Goal: Task Accomplishment & Management: Manage account settings

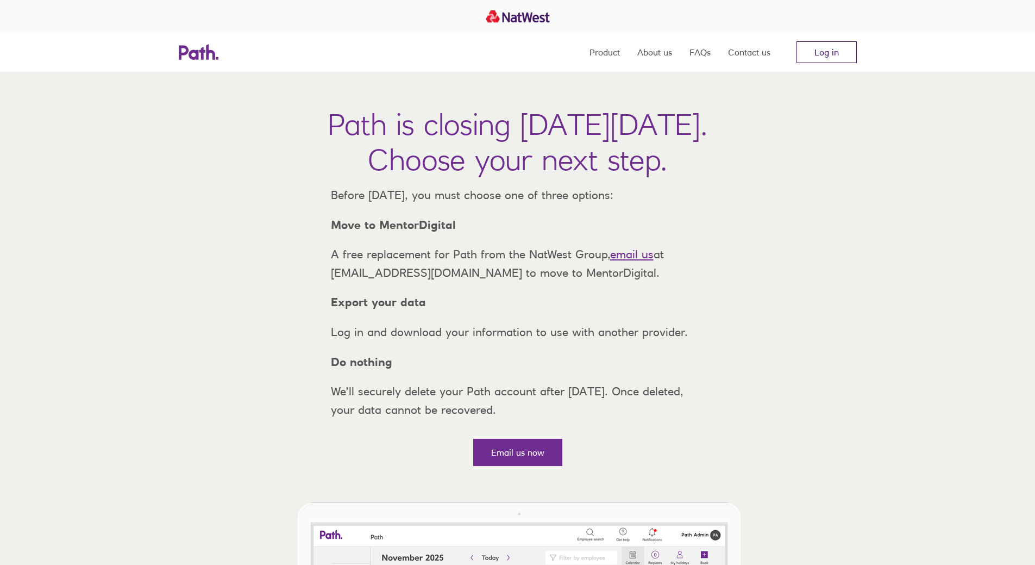
click at [823, 45] on link "Log in" at bounding box center [827, 52] width 60 height 22
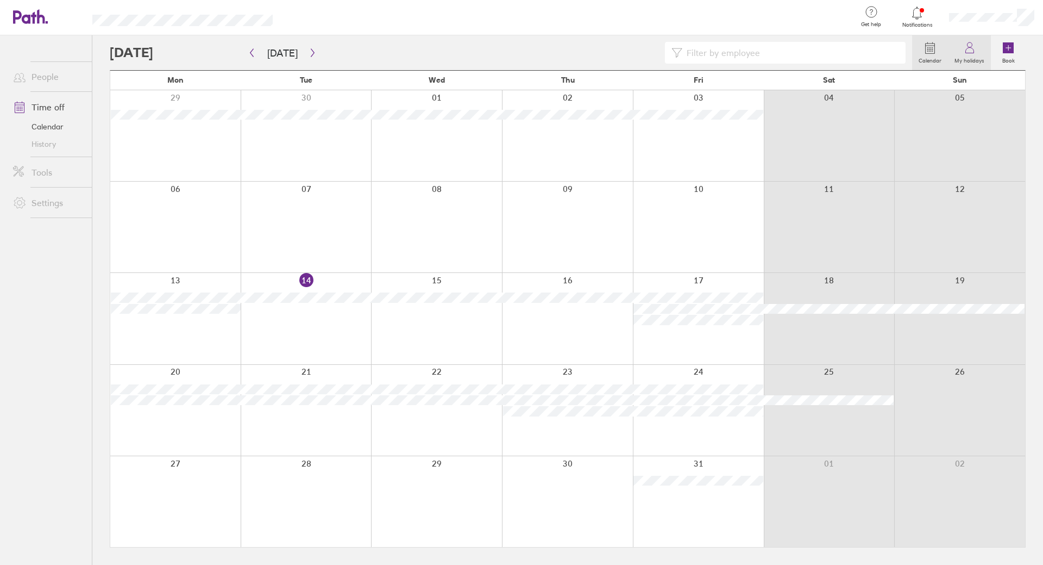
click at [969, 52] on icon at bounding box center [970, 47] width 13 height 13
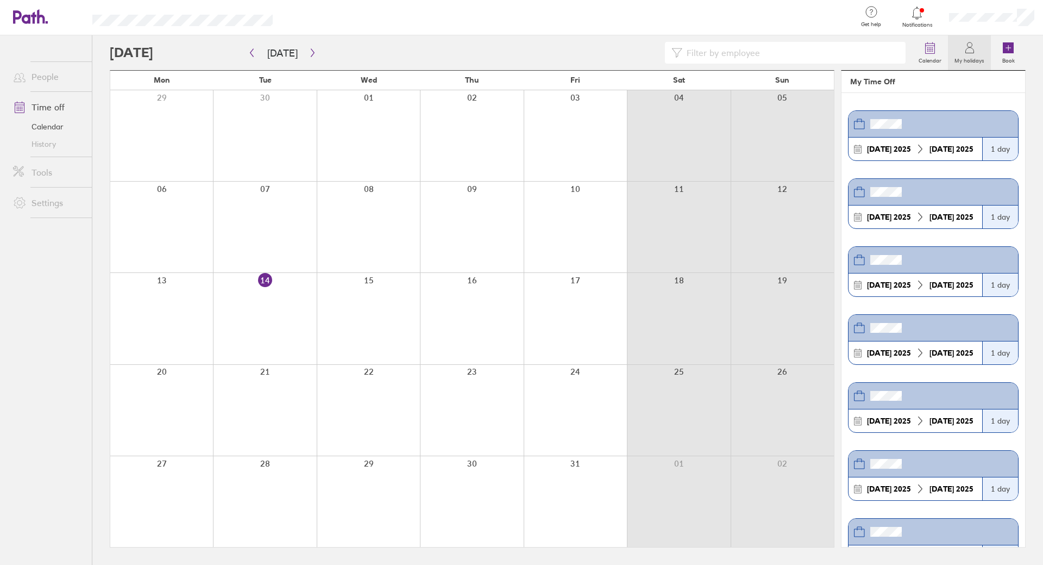
click at [969, 52] on icon at bounding box center [970, 47] width 13 height 13
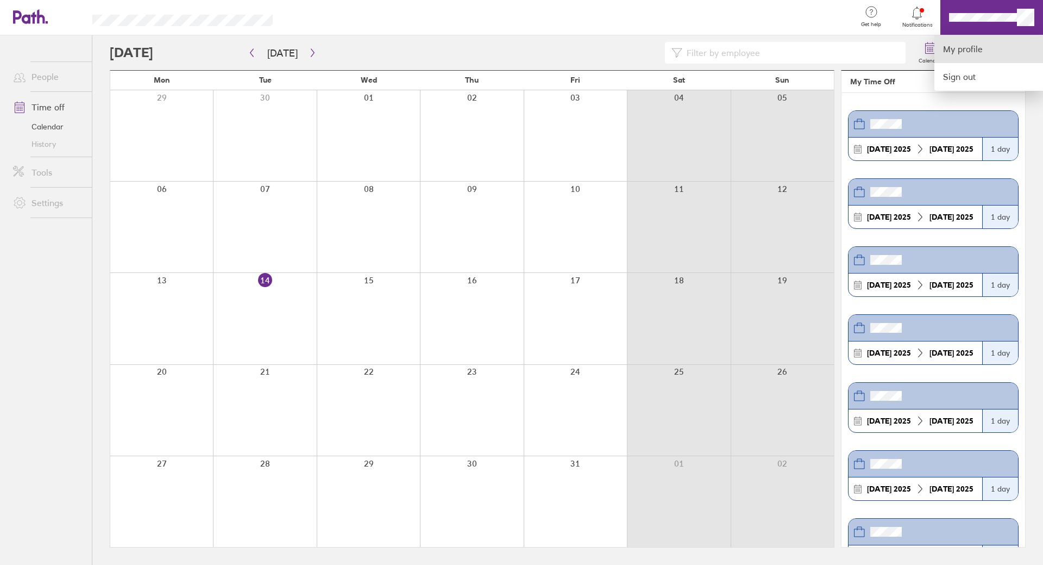
click at [1009, 53] on link "My profile" at bounding box center [989, 49] width 109 height 28
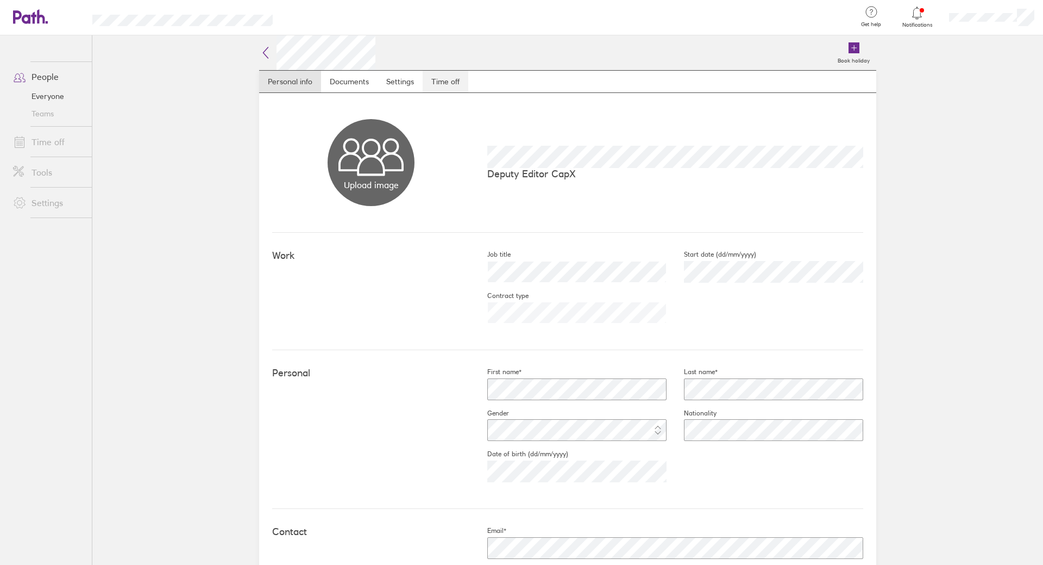
click at [435, 73] on link "Time off" at bounding box center [446, 82] width 46 height 22
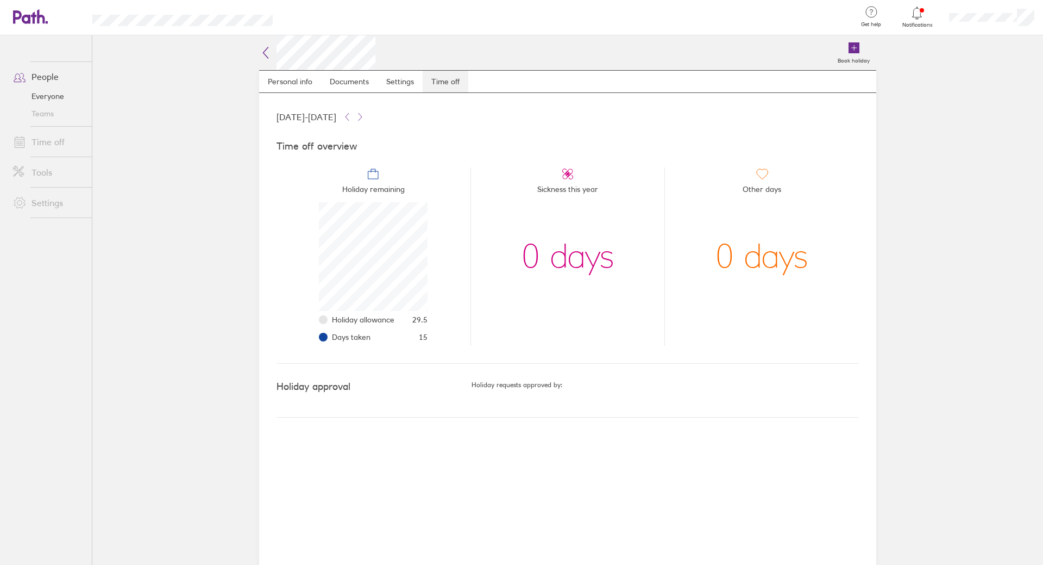
scroll to position [109, 109]
click at [41, 72] on link "People" at bounding box center [48, 77] width 88 height 22
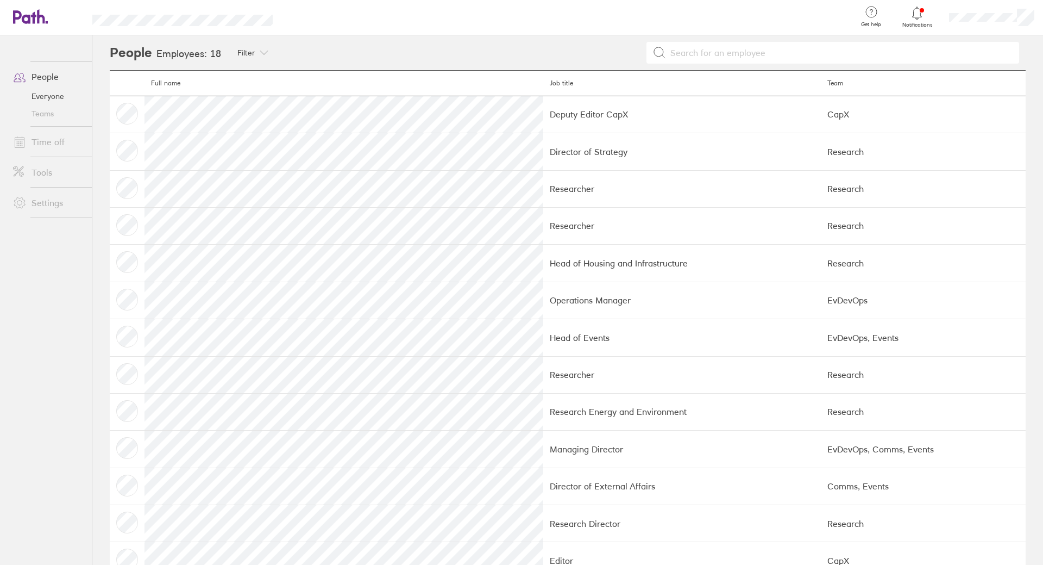
click at [41, 72] on link "People" at bounding box center [48, 77] width 88 height 22
click at [34, 18] on icon at bounding box center [24, 16] width 23 height 13
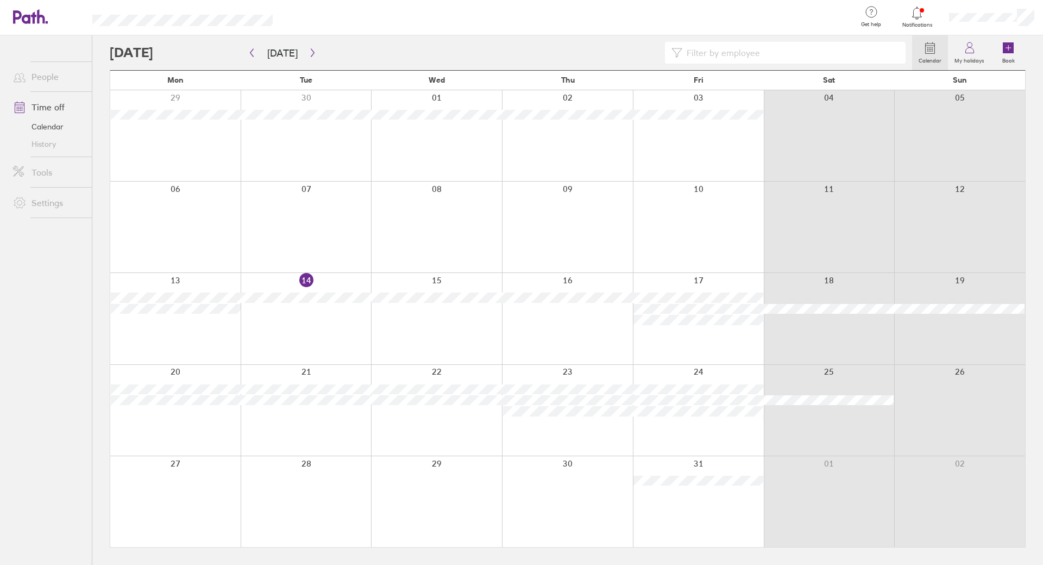
click at [181, 368] on div at bounding box center [175, 410] width 130 height 91
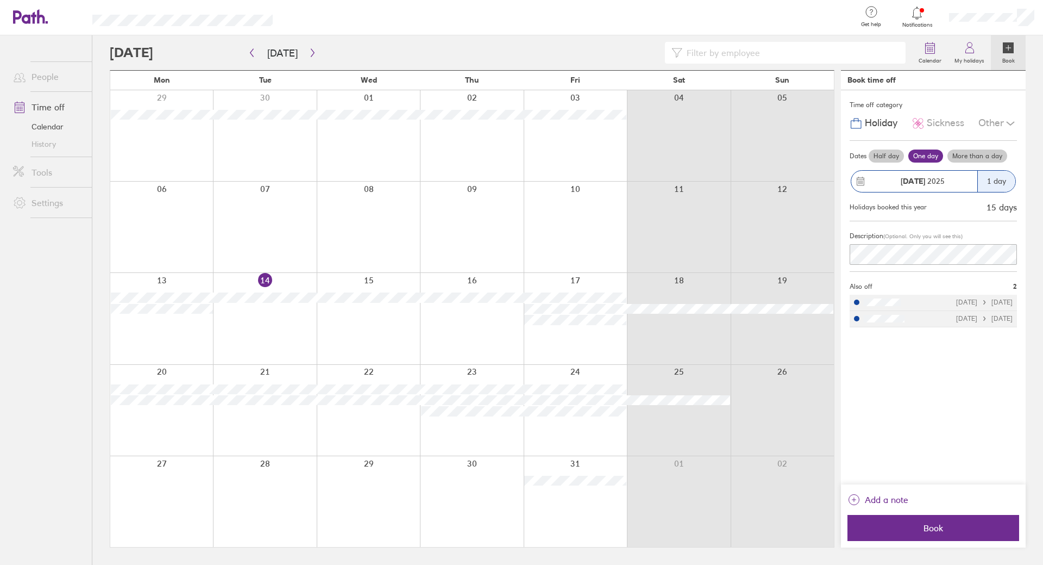
click at [992, 178] on div "1 day" at bounding box center [997, 181] width 38 height 21
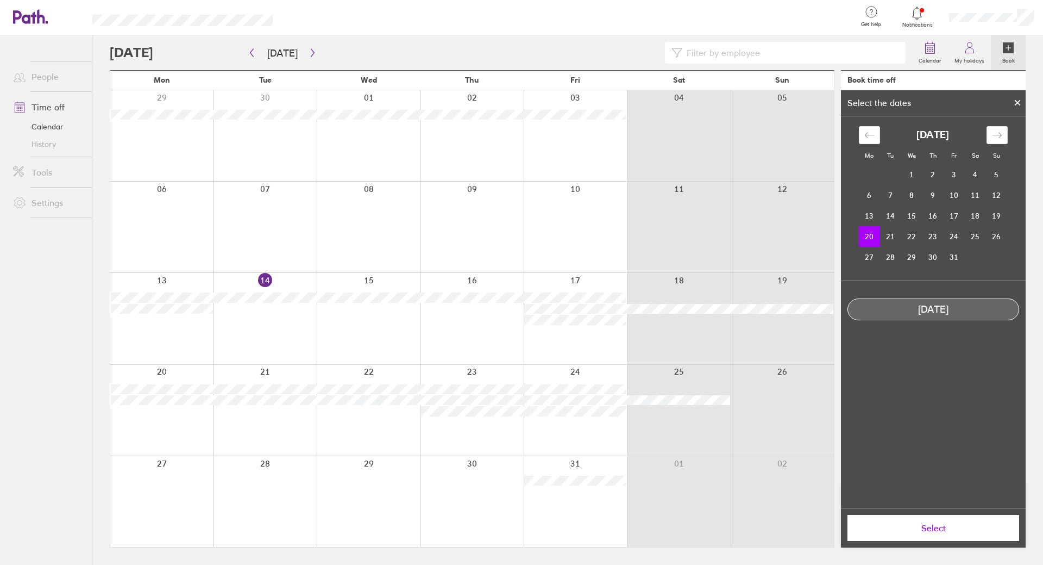
click at [1021, 105] on icon at bounding box center [1018, 102] width 8 height 7
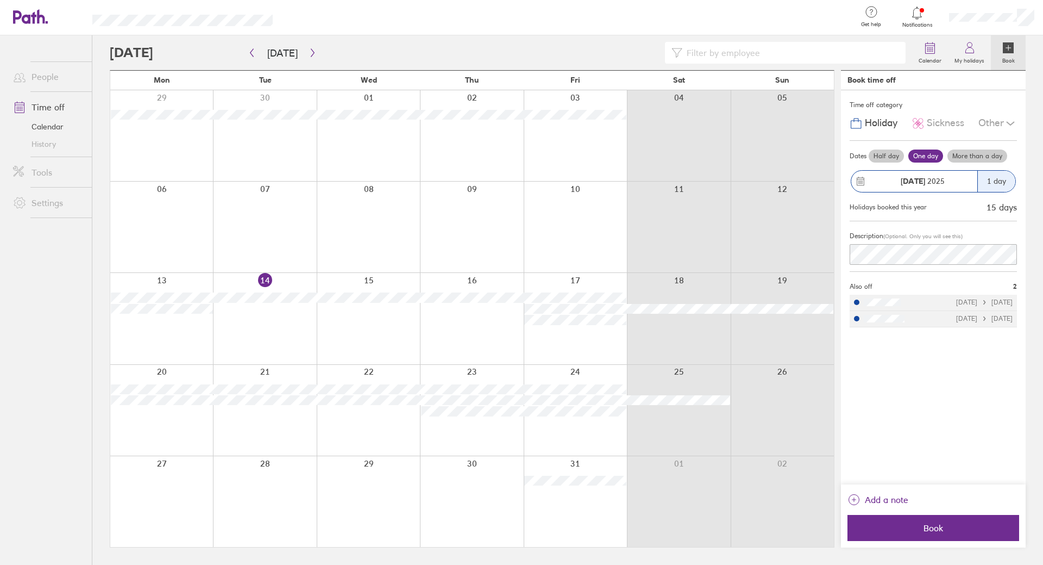
click at [982, 151] on label "More than a day" at bounding box center [978, 155] width 60 height 13
click at [0, 0] on input "More than a day" at bounding box center [0, 0] width 0 height 0
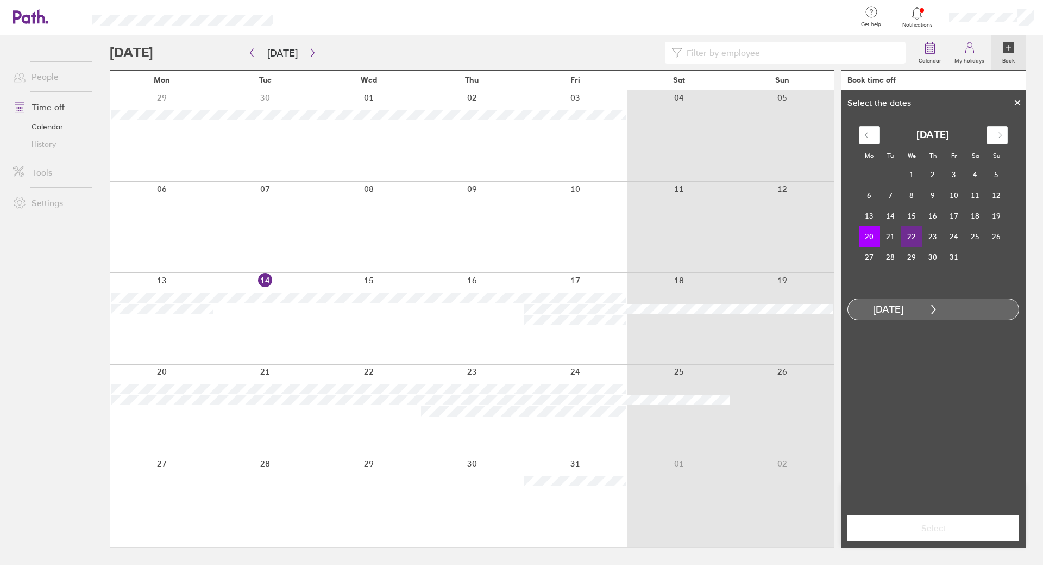
click at [916, 236] on td "22" at bounding box center [912, 236] width 21 height 21
click at [967, 527] on span "Select" at bounding box center [933, 528] width 157 height 10
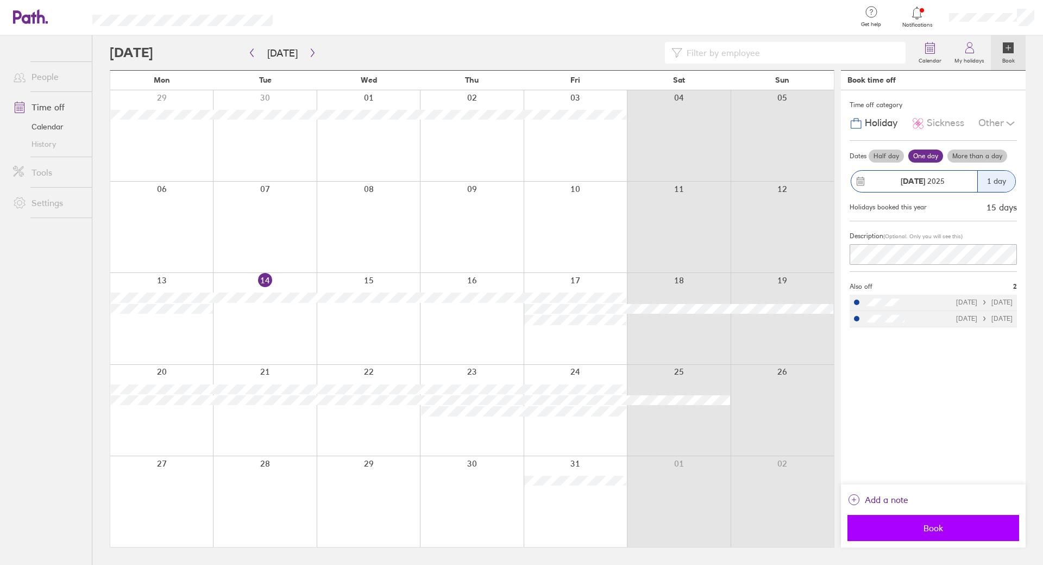
click at [979, 529] on span "Book" at bounding box center [933, 528] width 157 height 10
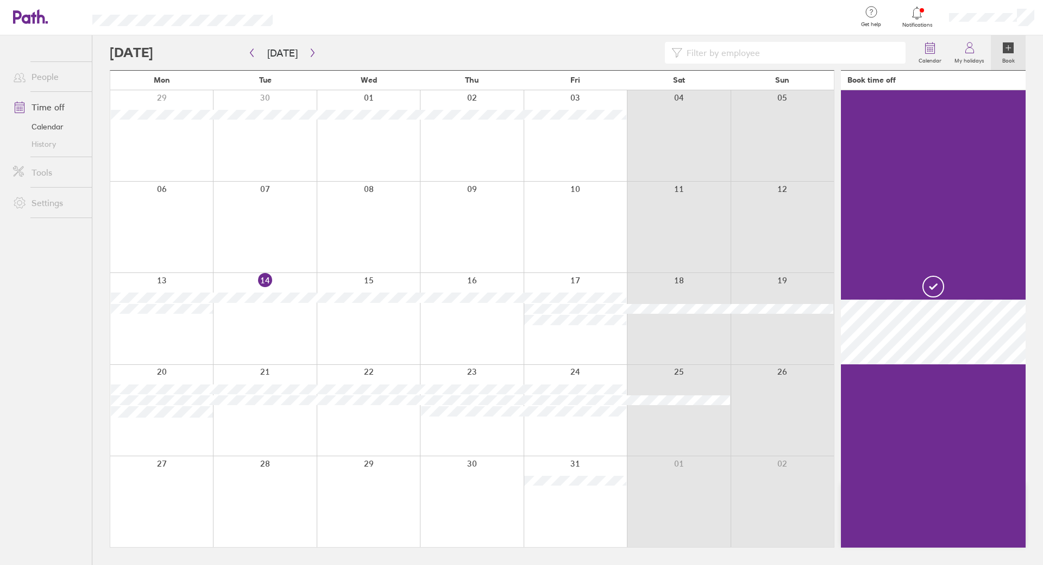
click at [205, 422] on div at bounding box center [161, 410] width 103 height 91
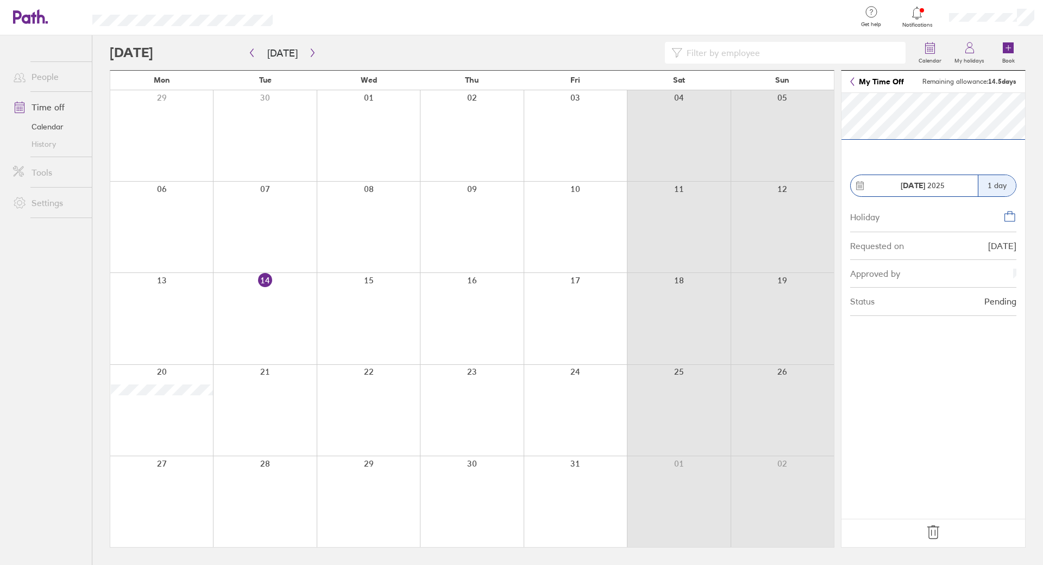
click at [179, 413] on div at bounding box center [161, 410] width 103 height 91
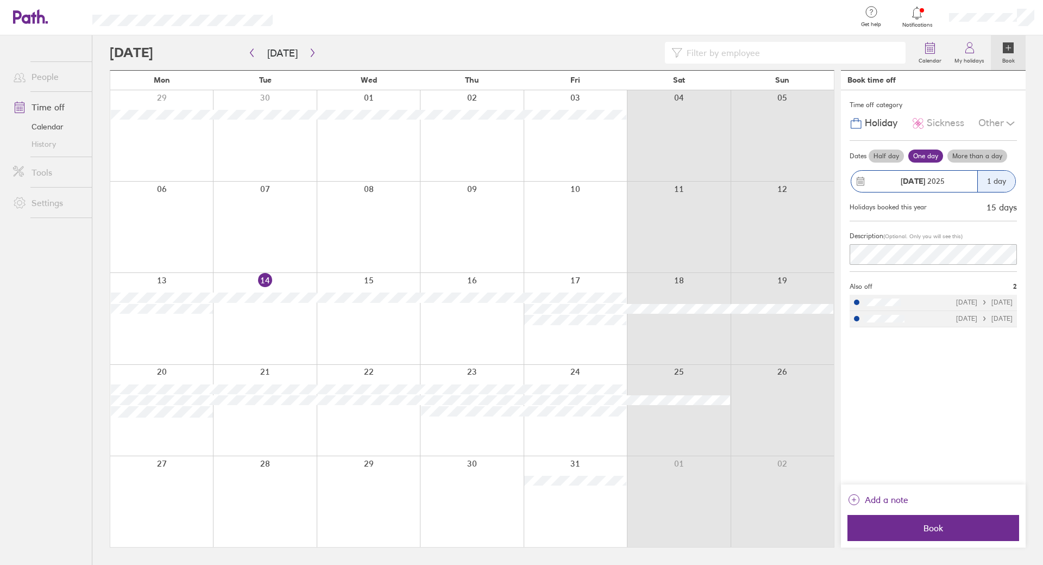
click at [976, 161] on label "More than a day" at bounding box center [978, 155] width 60 height 13
click at [0, 0] on input "More than a day" at bounding box center [0, 0] width 0 height 0
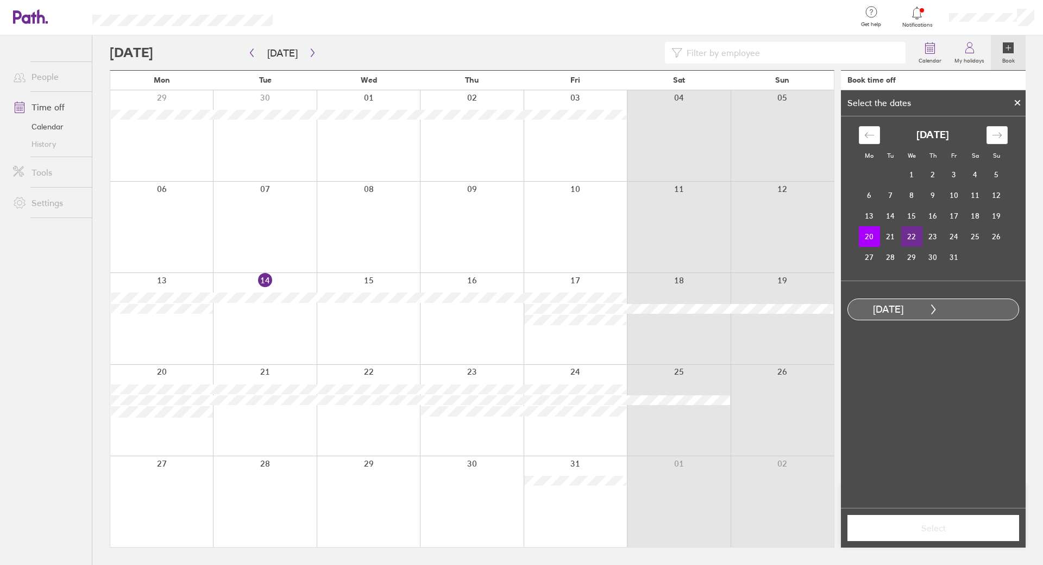
click at [918, 238] on td "22" at bounding box center [912, 236] width 21 height 21
click at [961, 355] on label "Full day" at bounding box center [960, 353] width 43 height 14
click at [0, 0] on input "Full day" at bounding box center [0, 0] width 0 height 0
click at [891, 236] on td "21" at bounding box center [890, 236] width 21 height 21
click at [907, 236] on td "22" at bounding box center [912, 236] width 21 height 21
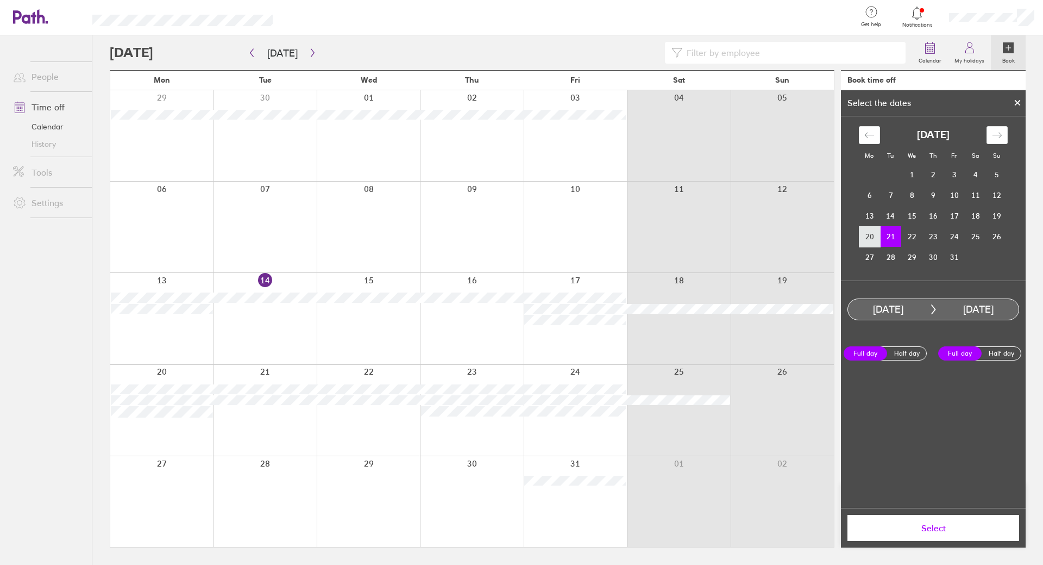
click at [869, 240] on td "20" at bounding box center [869, 236] width 21 height 21
click at [908, 236] on td "22" at bounding box center [912, 236] width 21 height 21
click at [947, 521] on button "Select" at bounding box center [934, 528] width 172 height 26
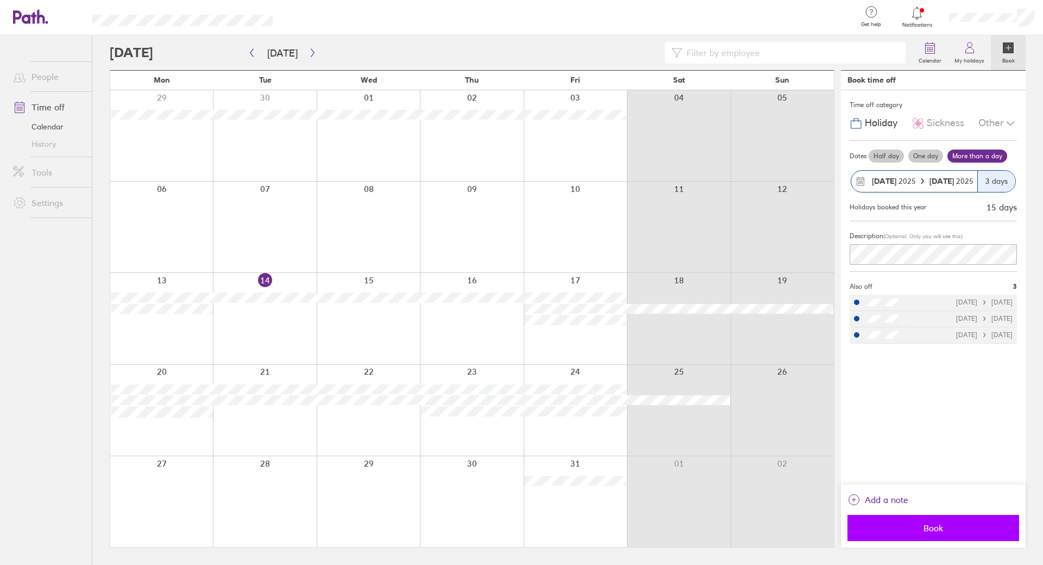
click at [947, 522] on button "Book" at bounding box center [934, 528] width 172 height 26
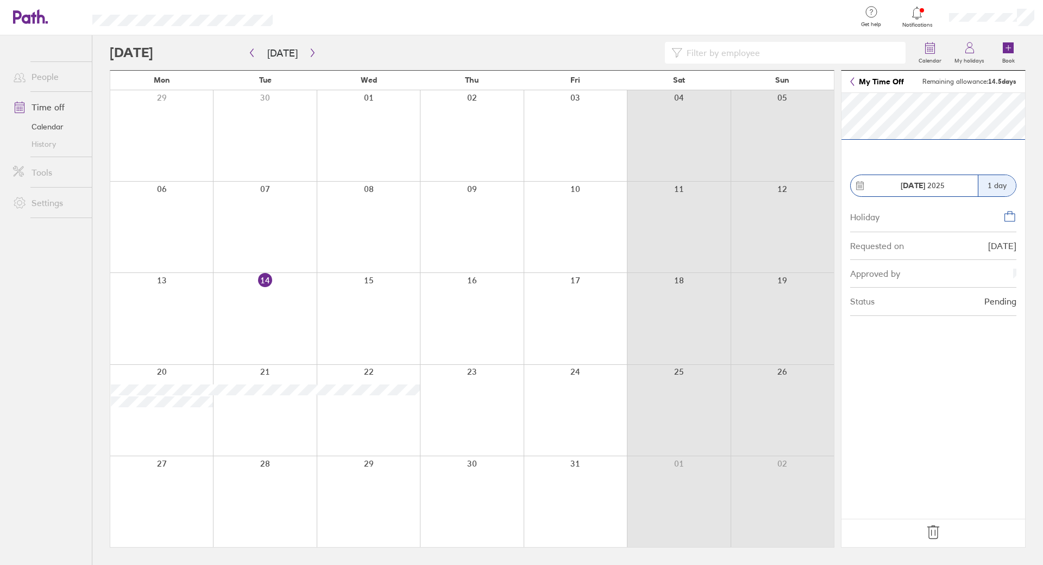
click at [933, 534] on icon at bounding box center [933, 531] width 17 height 17
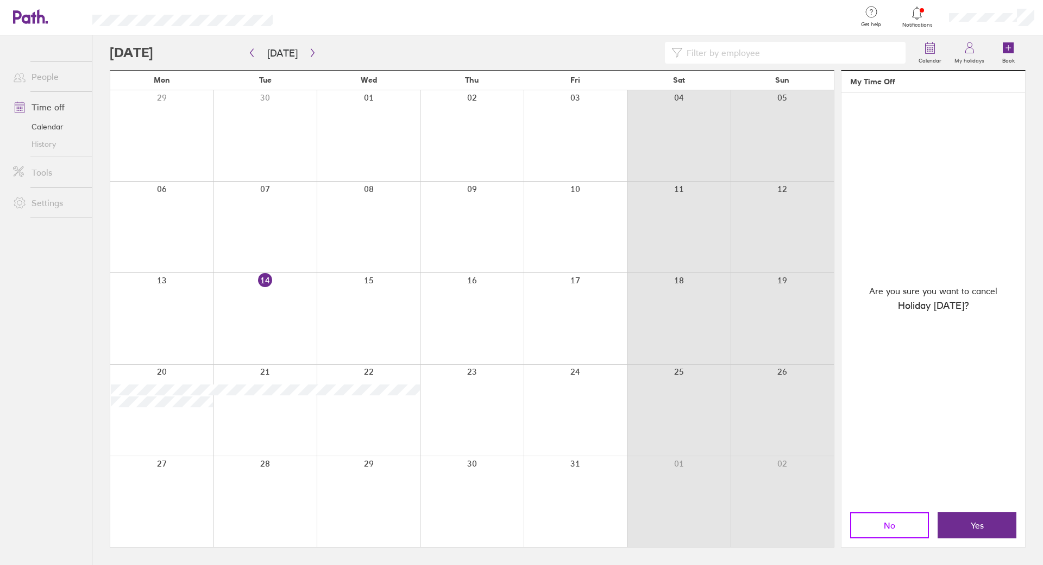
click at [904, 526] on button "No" at bounding box center [890, 525] width 79 height 26
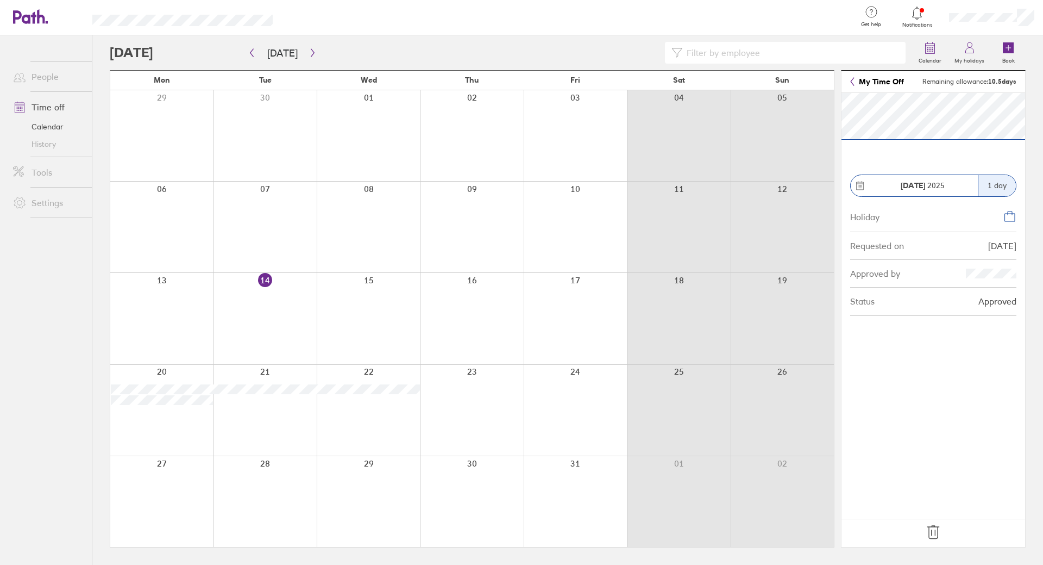
click at [931, 529] on icon at bounding box center [933, 531] width 17 height 17
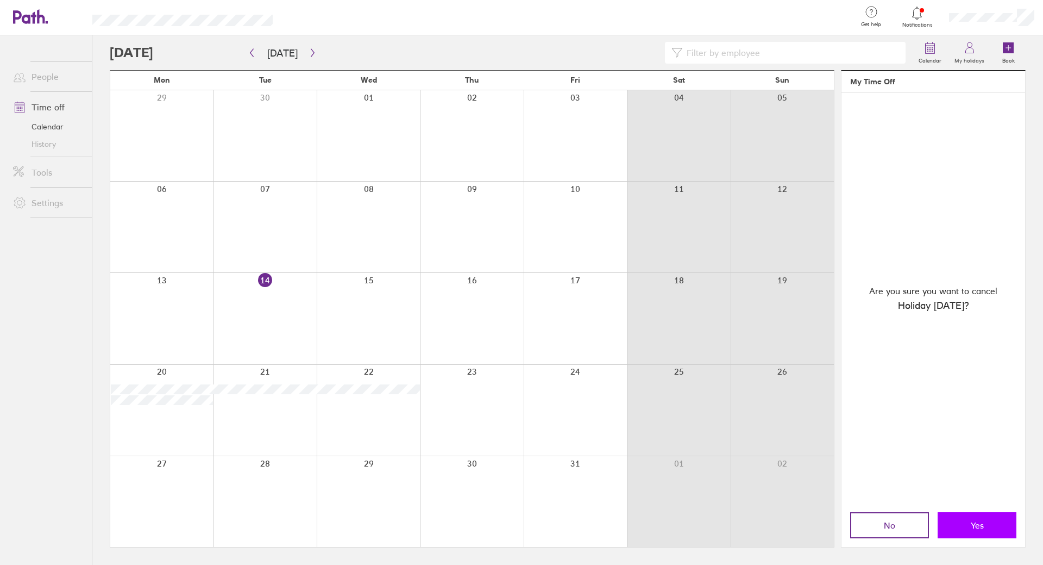
click at [989, 517] on button "Yes" at bounding box center [977, 525] width 79 height 26
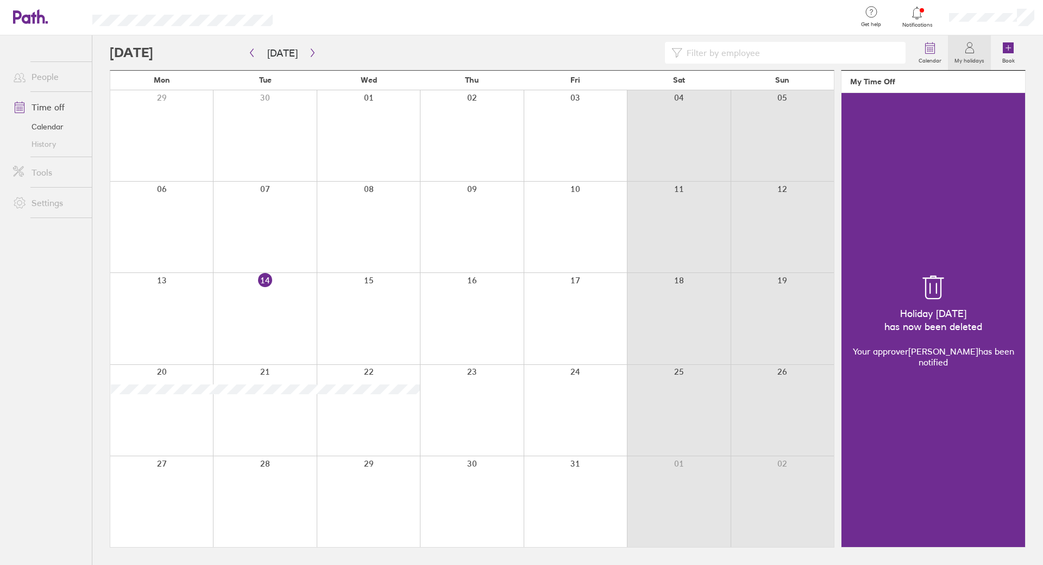
click at [513, 418] on div at bounding box center [471, 410] width 103 height 91
